Goal: Find specific page/section: Find specific page/section

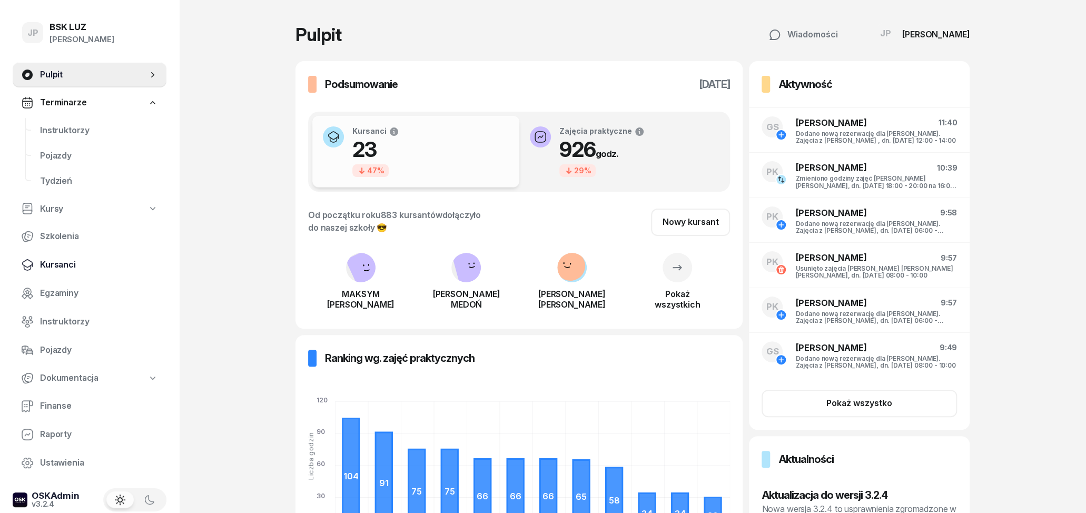
click at [85, 267] on span "Kursanci" at bounding box center [99, 265] width 118 height 14
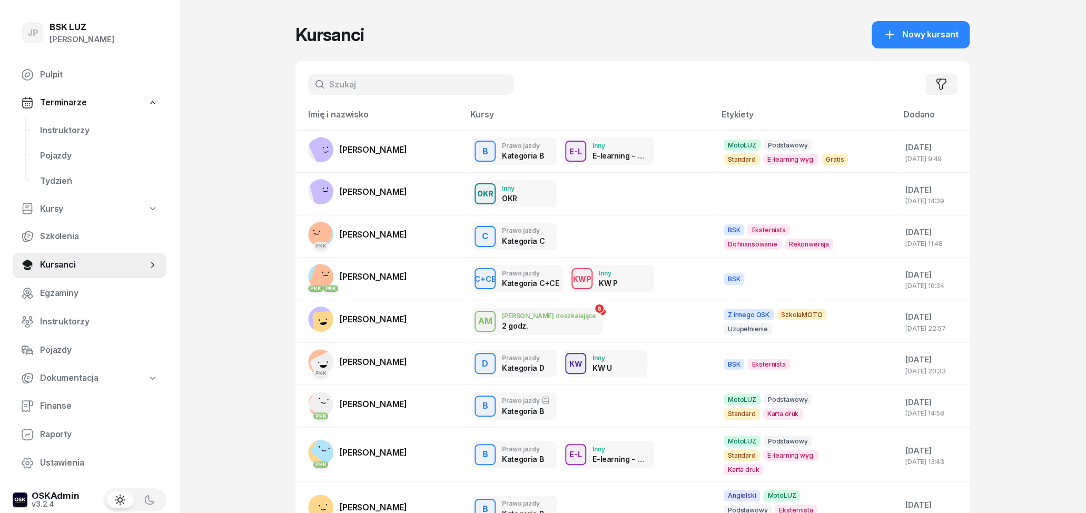
click at [422, 87] on input "text" at bounding box center [410, 84] width 205 height 21
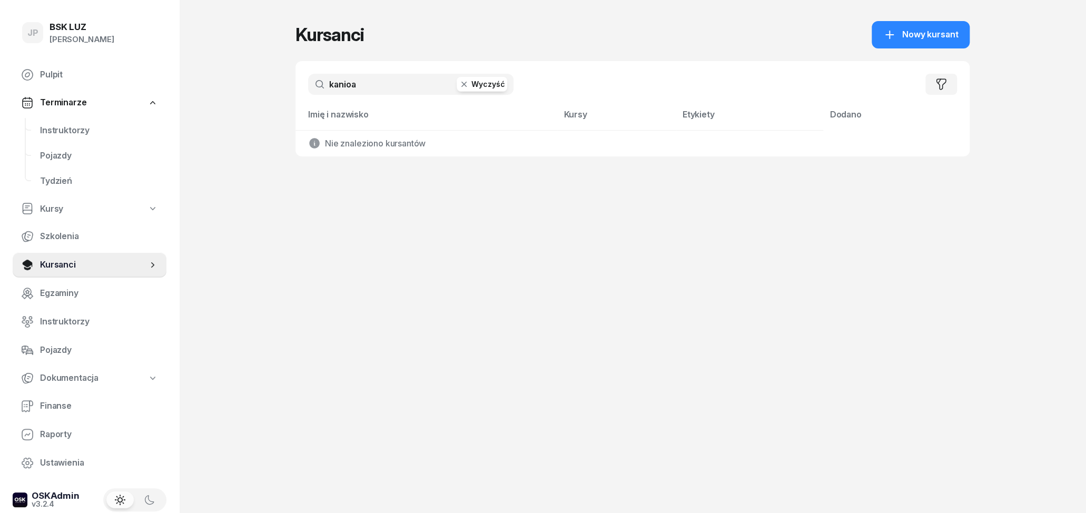
click at [387, 83] on input "kanioa" at bounding box center [410, 84] width 205 height 21
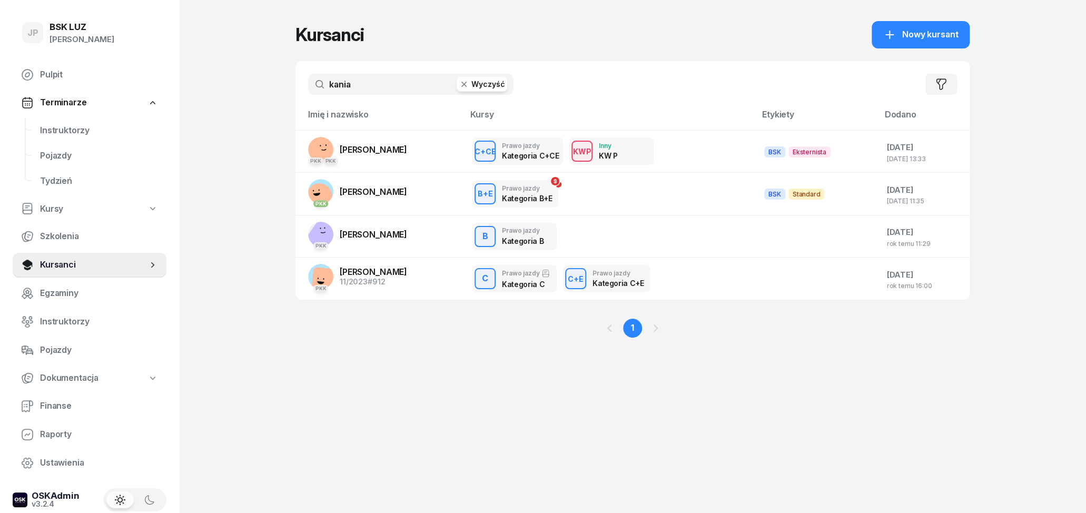
type input "kania"
click at [396, 193] on span "[PERSON_NAME]" at bounding box center [373, 191] width 67 height 11
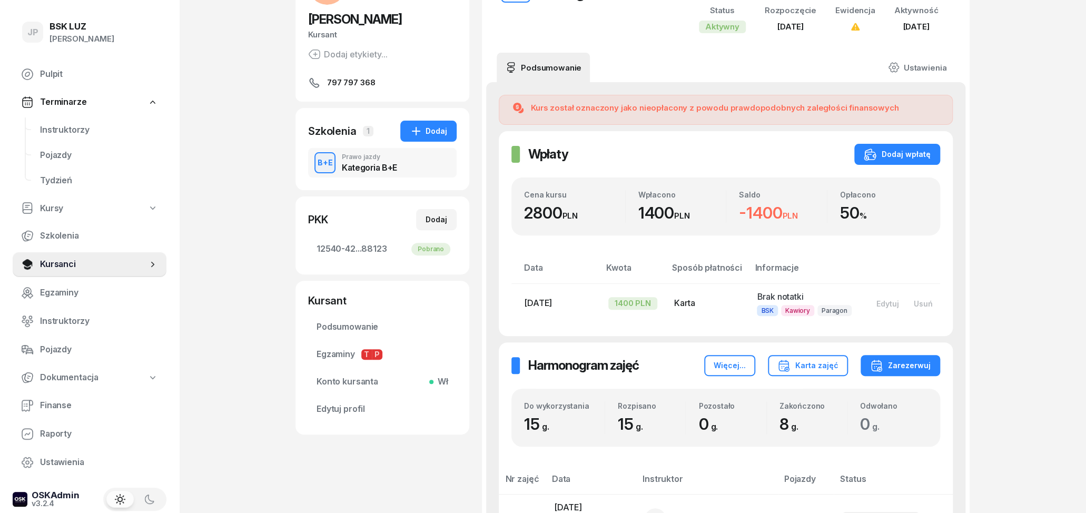
scroll to position [55, 0]
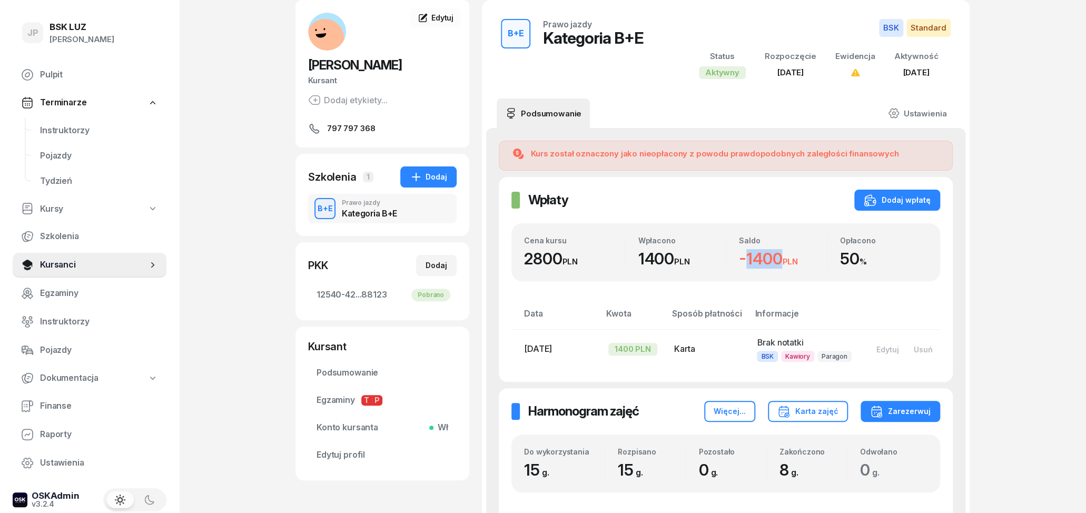
drag, startPoint x: 740, startPoint y: 259, endPoint x: 768, endPoint y: 265, distance: 29.0
click at [768, 265] on div "-1400 PLN" at bounding box center [783, 258] width 88 height 19
click at [786, 255] on div "-1400 PLN" at bounding box center [783, 258] width 88 height 19
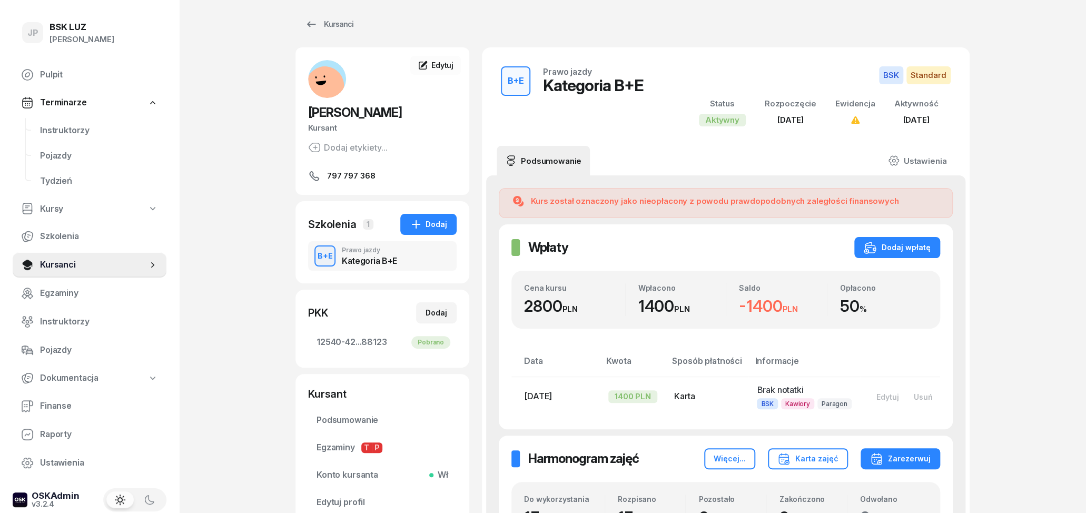
scroll to position [7, 0]
